Goal: Transaction & Acquisition: Purchase product/service

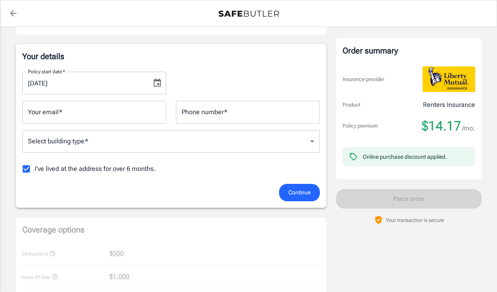
scroll to position [95, 0]
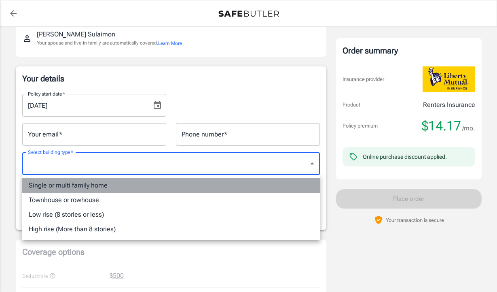
click at [80, 187] on li "Single or multi family home" at bounding box center [171, 185] width 298 height 15
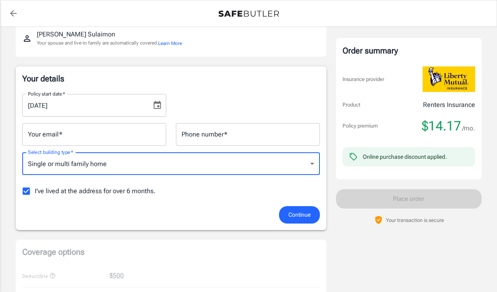
type input "singlefamily"
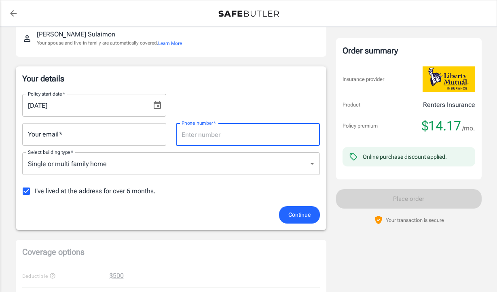
type input "4"
type input "3463033352"
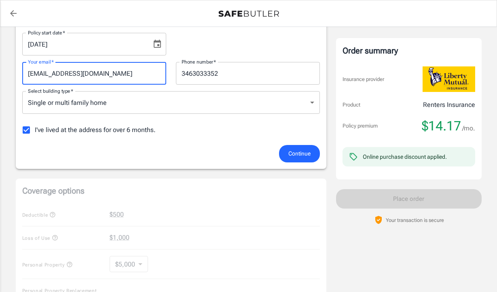
scroll to position [157, 0]
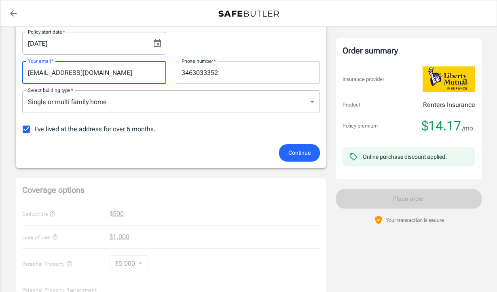
type input "[EMAIL_ADDRESS][DOMAIN_NAME]"
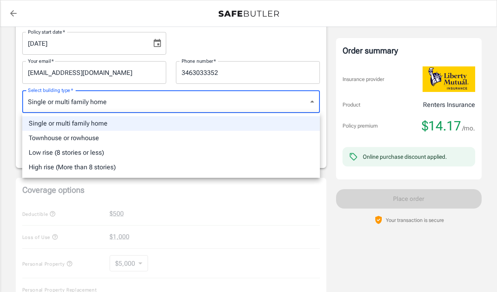
click at [280, 105] on body "Policy premium $ 14.17 /mo Liberty Mutual Renters Insurance [STREET_ADDRESS] Yo…" at bounding box center [248, 240] width 497 height 795
click at [286, 121] on li "Single or multi family home" at bounding box center [171, 123] width 298 height 15
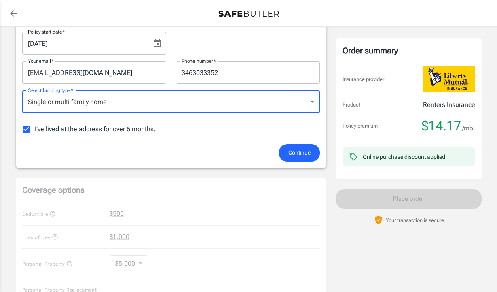
click at [293, 153] on span "Continue" at bounding box center [300, 153] width 22 height 10
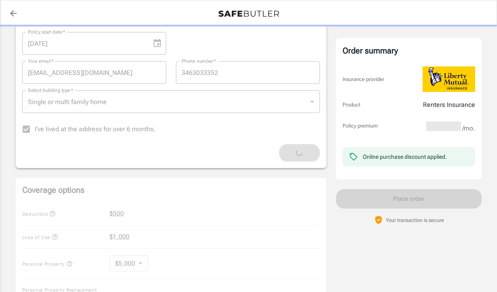
click at [287, 104] on div "Single or multi family home" at bounding box center [171, 101] width 298 height 23
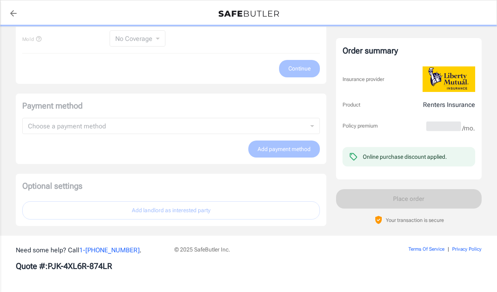
scroll to position [502, 0]
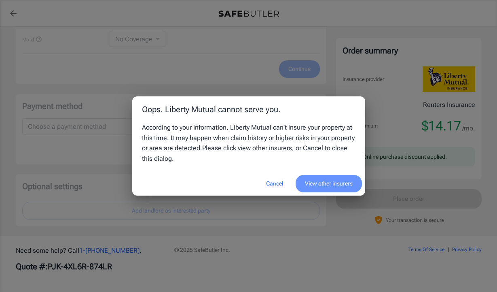
click at [305, 184] on button "View other insurers" at bounding box center [329, 183] width 66 height 17
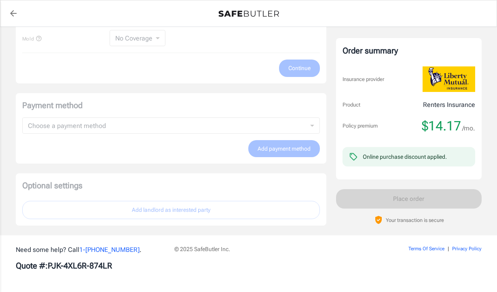
scroll to position [502, 0]
click at [453, 79] on img at bounding box center [449, 78] width 53 height 25
